Goal: Transaction & Acquisition: Purchase product/service

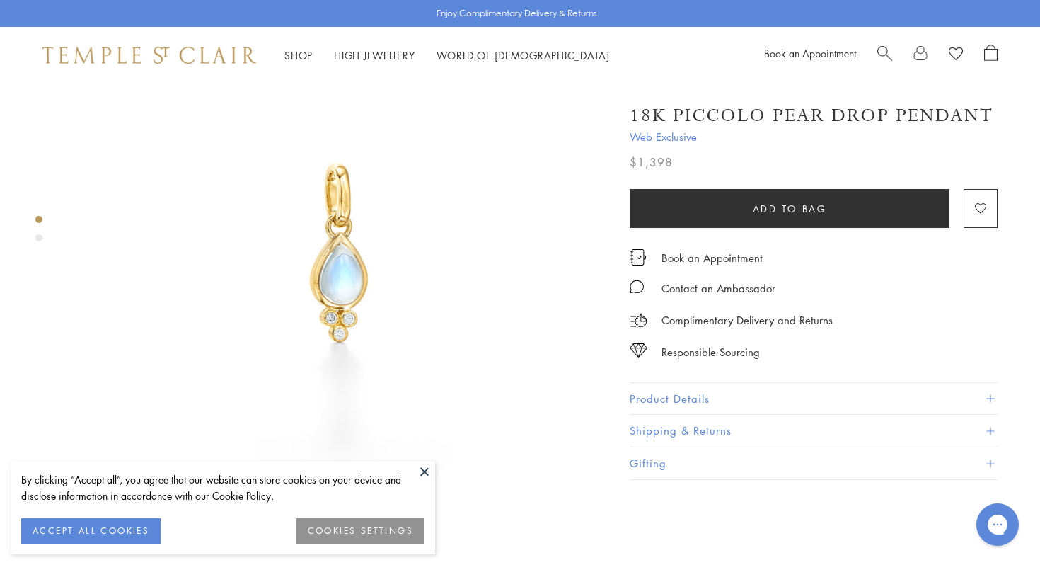
scroll to position [113, 0]
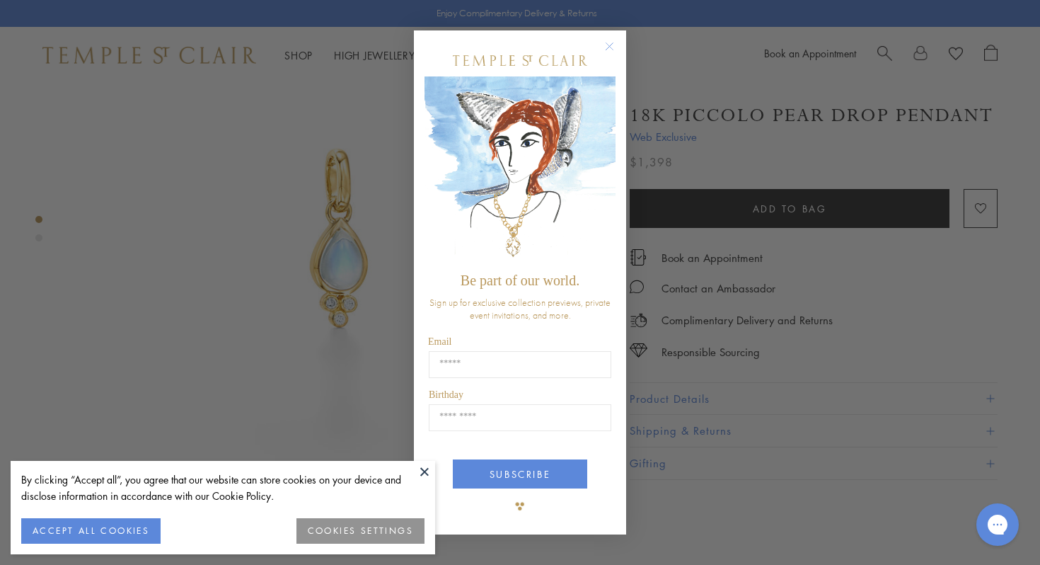
click at [609, 45] on circle "Close dialog" at bounding box center [609, 46] width 17 height 17
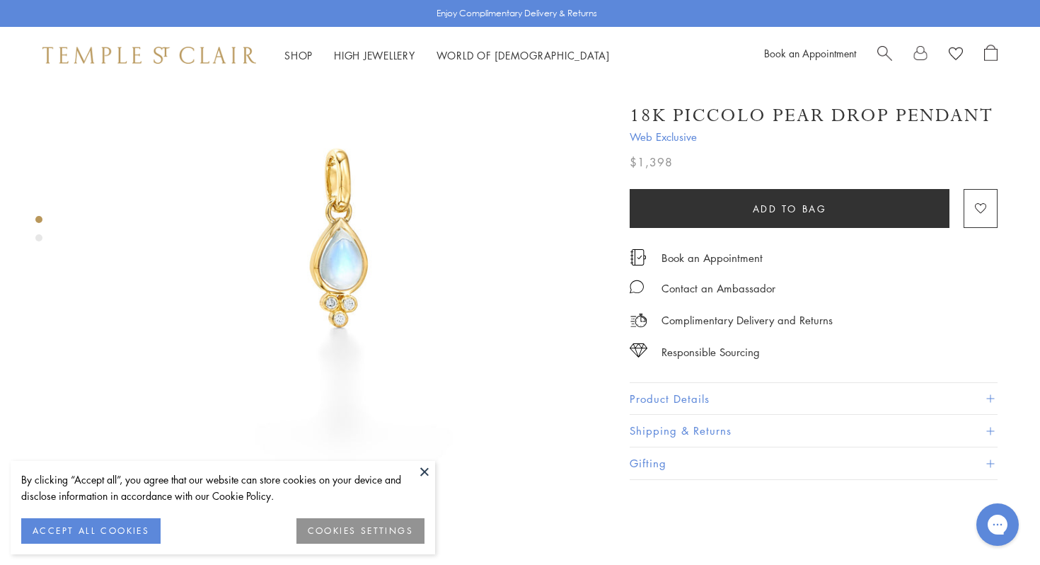
click at [88, 527] on button "ACCEPT ALL COOKIES" at bounding box center [90, 530] width 139 height 25
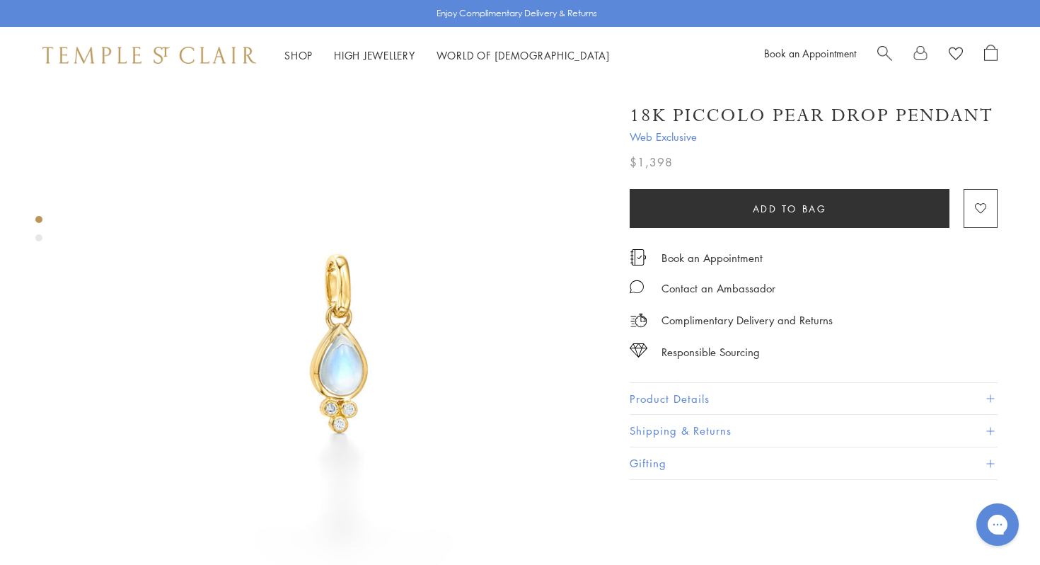
scroll to position [0, 0]
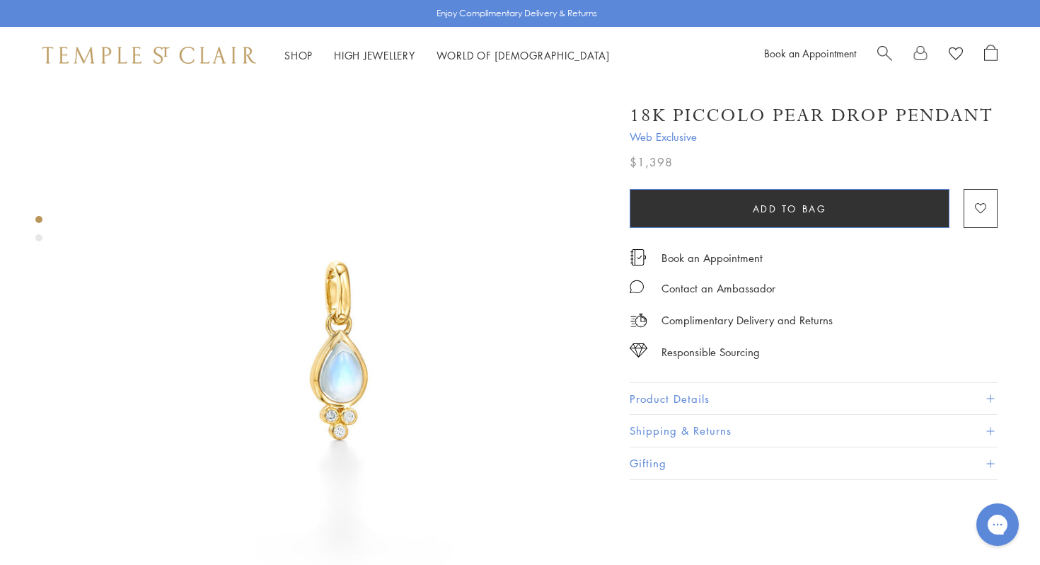
click at [816, 209] on span "Add to bag" at bounding box center [790, 209] width 74 height 16
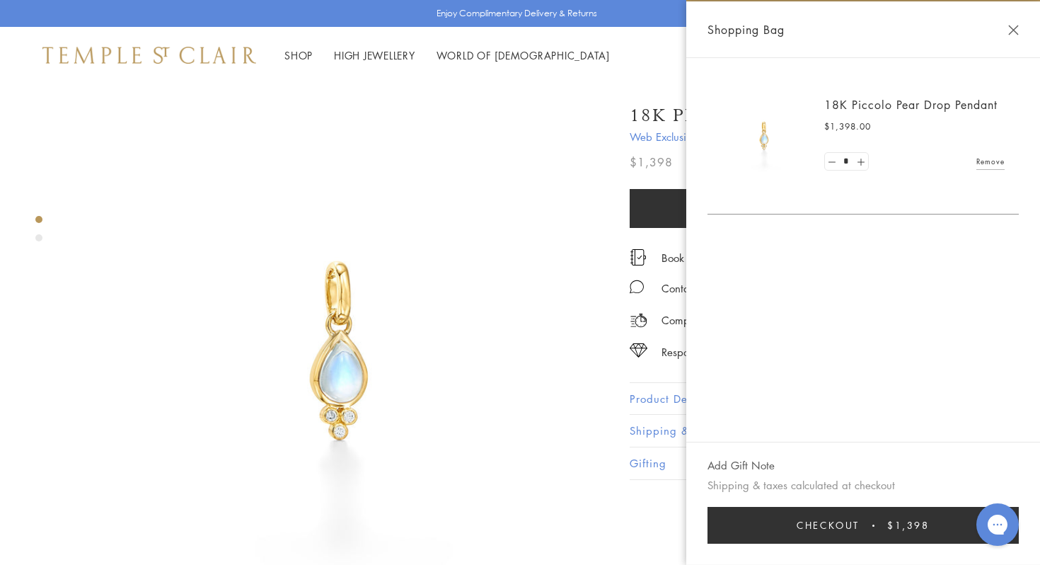
click at [837, 522] on span "Checkout" at bounding box center [828, 525] width 63 height 16
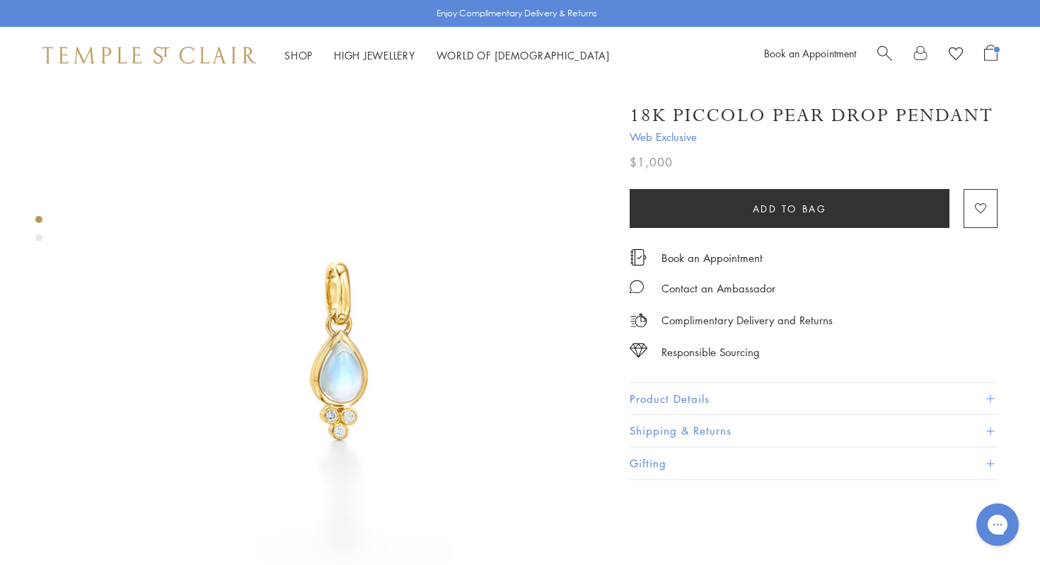
click at [995, 58] on span "Open Shopping Bag" at bounding box center [990, 53] width 13 height 16
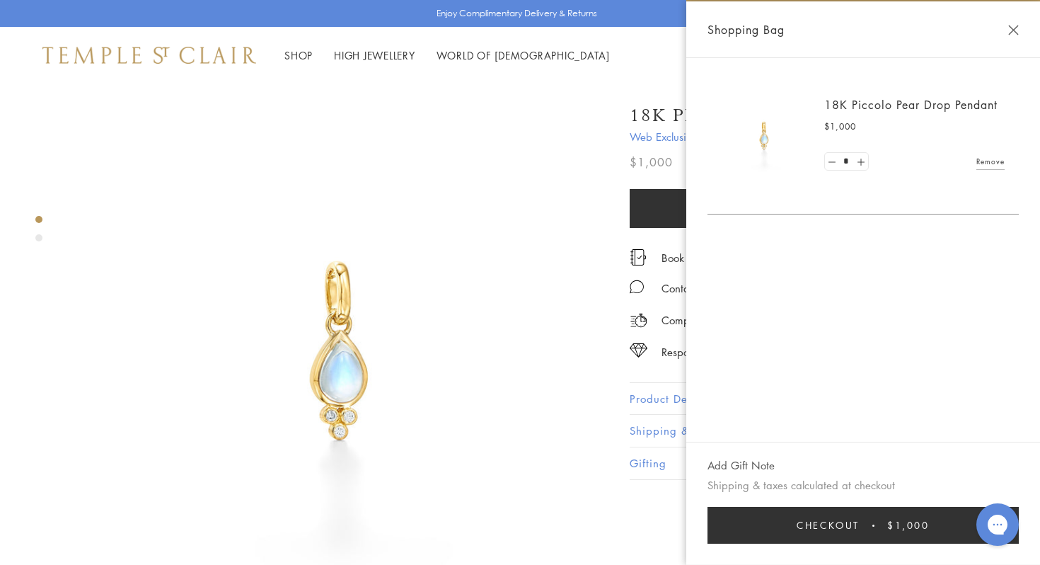
click at [988, 159] on link "Remove" at bounding box center [990, 162] width 28 height 16
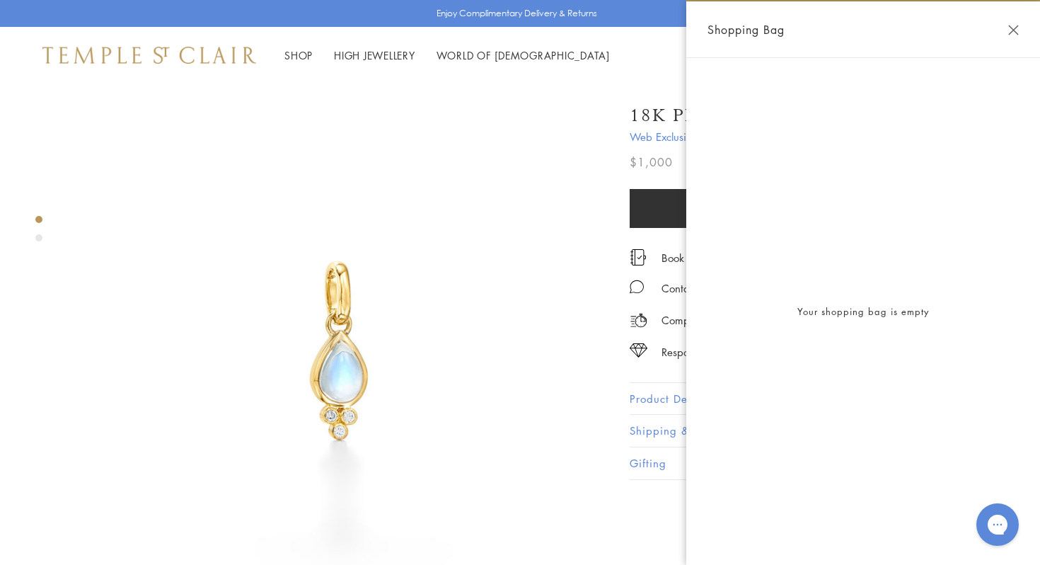
click at [1013, 30] on button "Close Shopping Bag" at bounding box center [1013, 30] width 11 height 11
